Goal: Find contact information: Find contact information

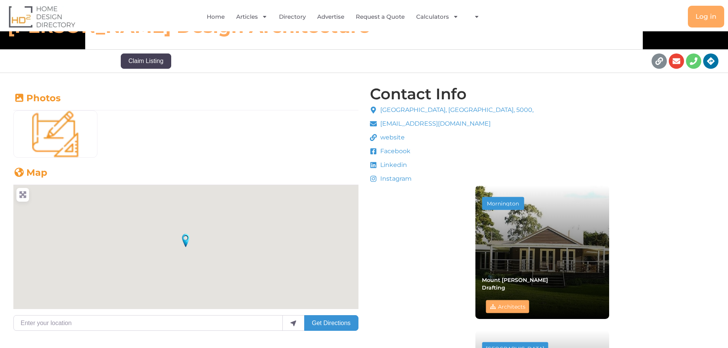
click at [384, 167] on span "Linkedin" at bounding box center [392, 164] width 29 height 9
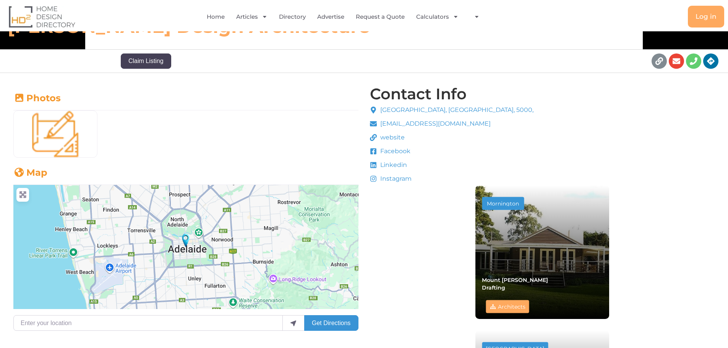
drag, startPoint x: 383, startPoint y: 158, endPoint x: 393, endPoint y: 174, distance: 18.9
click at [383, 157] on li "Facebook" at bounding box center [452, 152] width 164 height 11
click at [382, 153] on span "Facebook" at bounding box center [394, 151] width 32 height 9
click at [393, 174] on span "Instagram" at bounding box center [394, 178] width 33 height 9
click at [395, 189] on div "Contact Info [GEOGRAPHIC_DATA], [GEOGRAPHIC_DATA], 5000, [EMAIL_ADDRESS][DOMAIN…" at bounding box center [542, 346] width 348 height 525
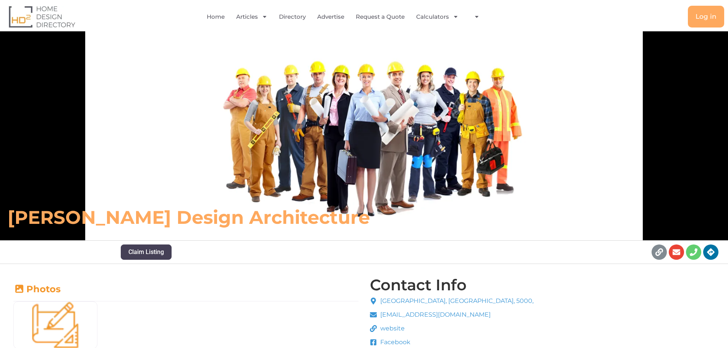
scroll to position [38, 0]
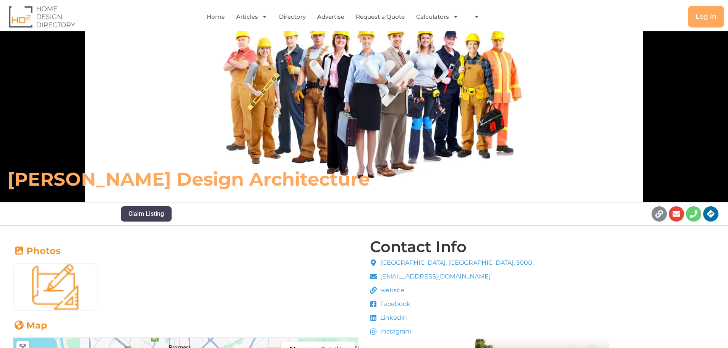
click at [417, 265] on span "[GEOGRAPHIC_DATA], [GEOGRAPHIC_DATA], 5000," at bounding box center [455, 262] width 155 height 9
click at [392, 291] on span "website" at bounding box center [391, 290] width 26 height 9
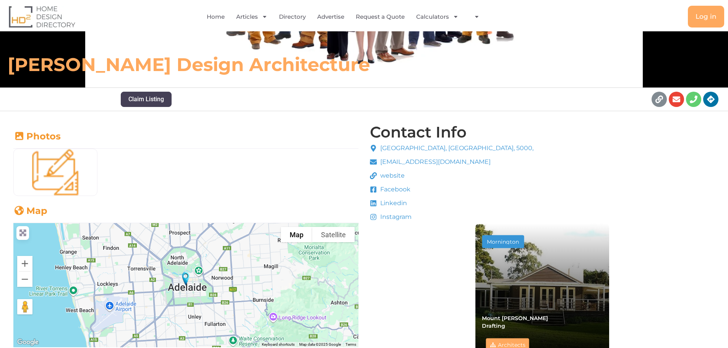
click at [393, 214] on span "Instagram" at bounding box center [394, 216] width 33 height 9
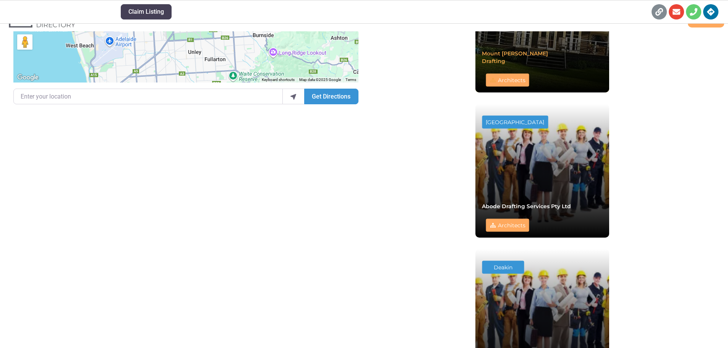
scroll to position [458, 0]
